Goal: Contribute content

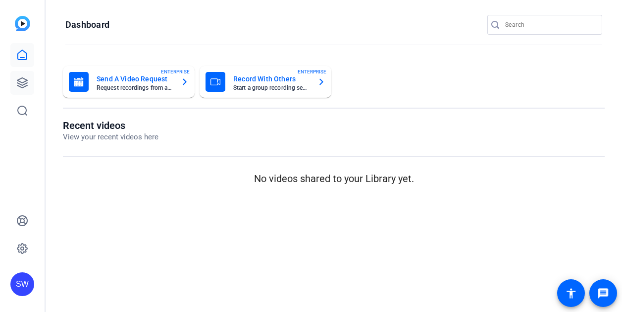
click at [21, 84] on icon at bounding box center [22, 83] width 12 height 12
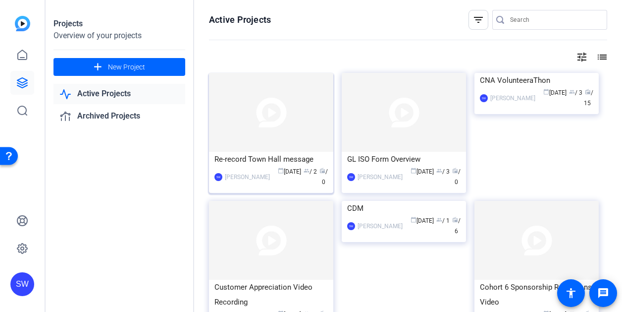
click at [298, 187] on mat-card-content "Re-record Town Hall message SW [PERSON_NAME] calendar_today [DATE] group / 2 ra…" at bounding box center [271, 174] width 129 height 44
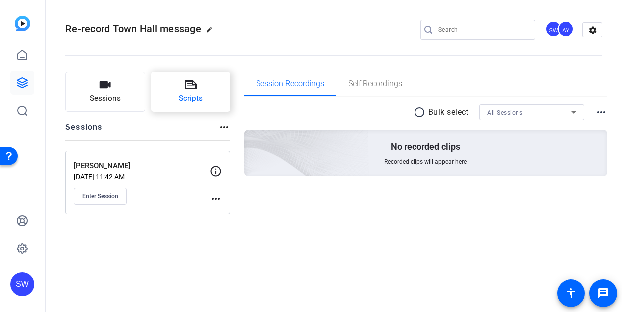
click at [199, 96] on span "Scripts" at bounding box center [191, 98] width 24 height 11
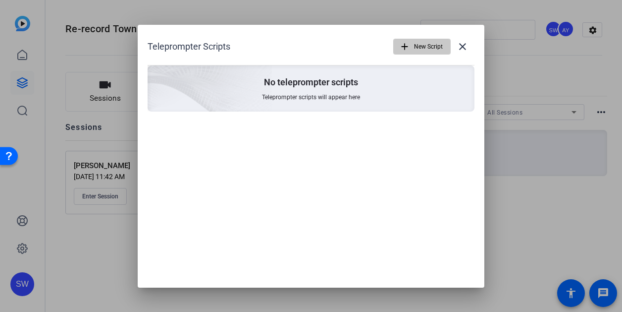
click at [401, 48] on mat-icon "add" at bounding box center [404, 46] width 11 height 11
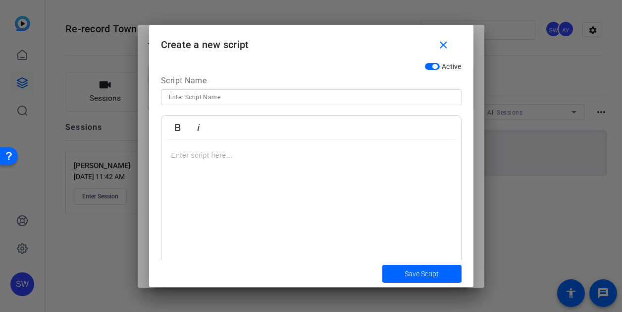
click at [234, 161] on p at bounding box center [311, 155] width 280 height 11
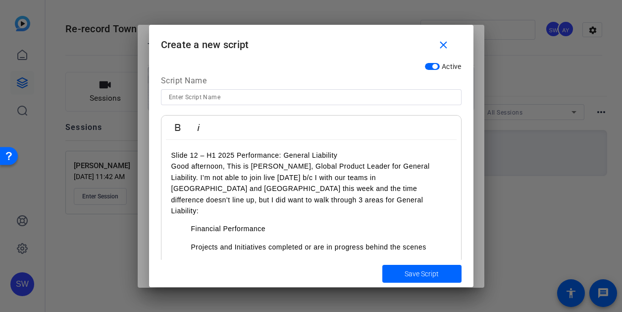
click at [229, 94] on input at bounding box center [311, 97] width 285 height 12
click at [235, 95] on input at bounding box center [311, 97] width 285 height 12
type input "Q3 Global Casualty Town Hall talking points"
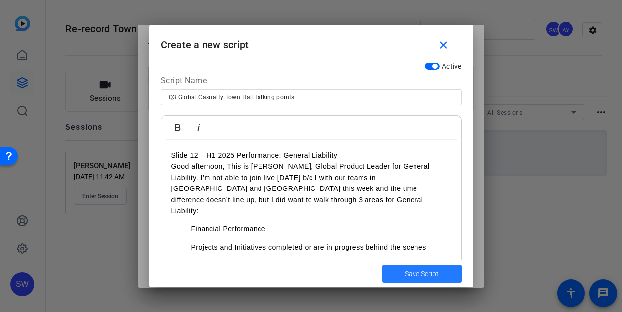
click at [405, 274] on span "Save Script" at bounding box center [422, 274] width 34 height 10
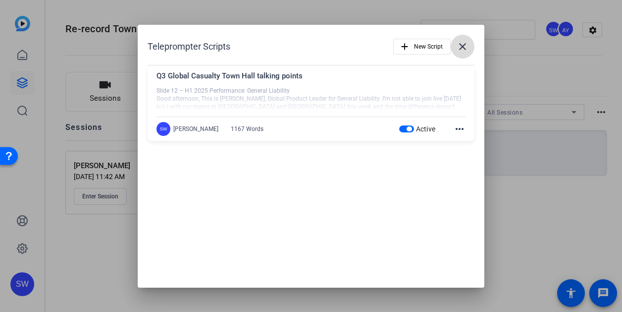
click at [463, 48] on mat-icon "close" at bounding box center [463, 47] width 12 height 12
